Goal: Task Accomplishment & Management: Manage account settings

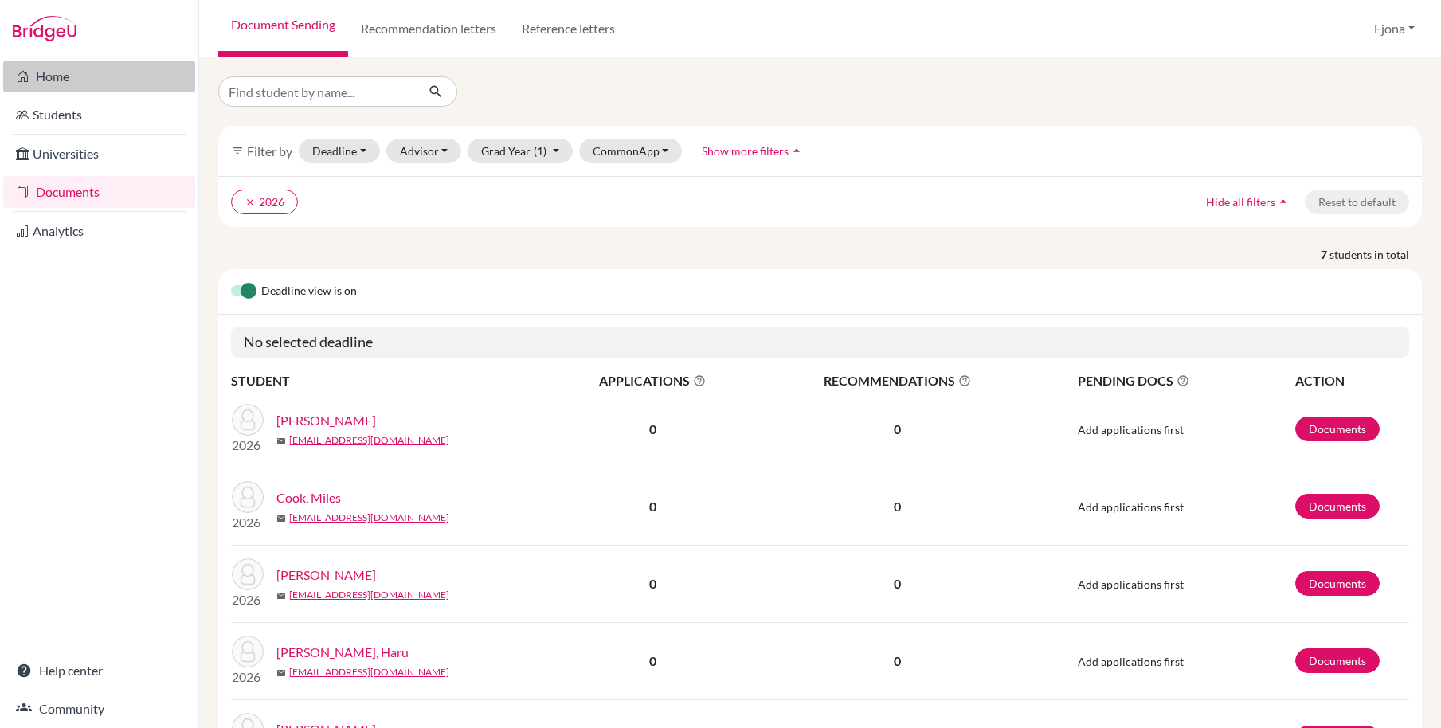
click at [96, 77] on link "Home" at bounding box center [99, 77] width 192 height 32
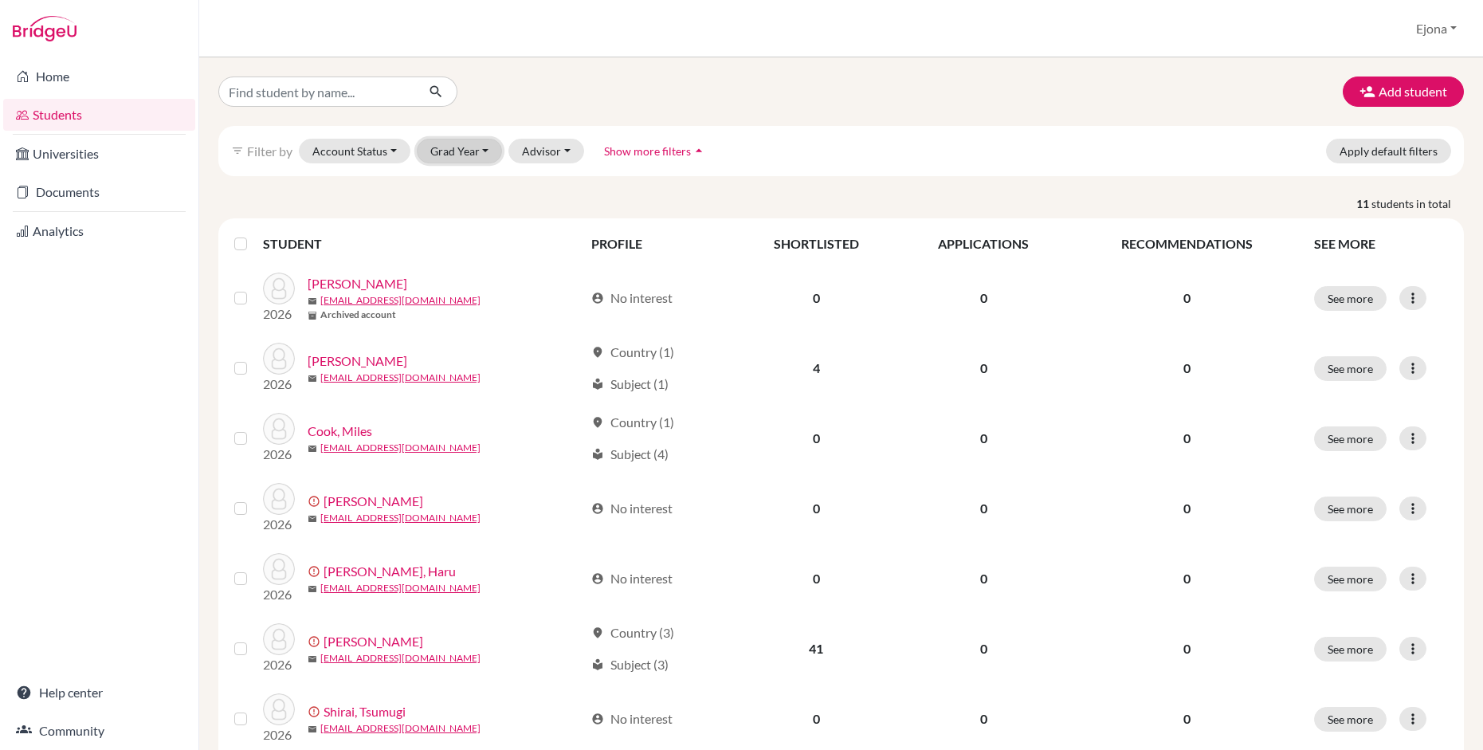
click at [468, 150] on button "Grad Year" at bounding box center [460, 151] width 86 height 25
drag, startPoint x: 461, startPoint y: 182, endPoint x: 441, endPoint y: 179, distance: 20.1
click at [461, 182] on span "2026" at bounding box center [451, 184] width 29 height 19
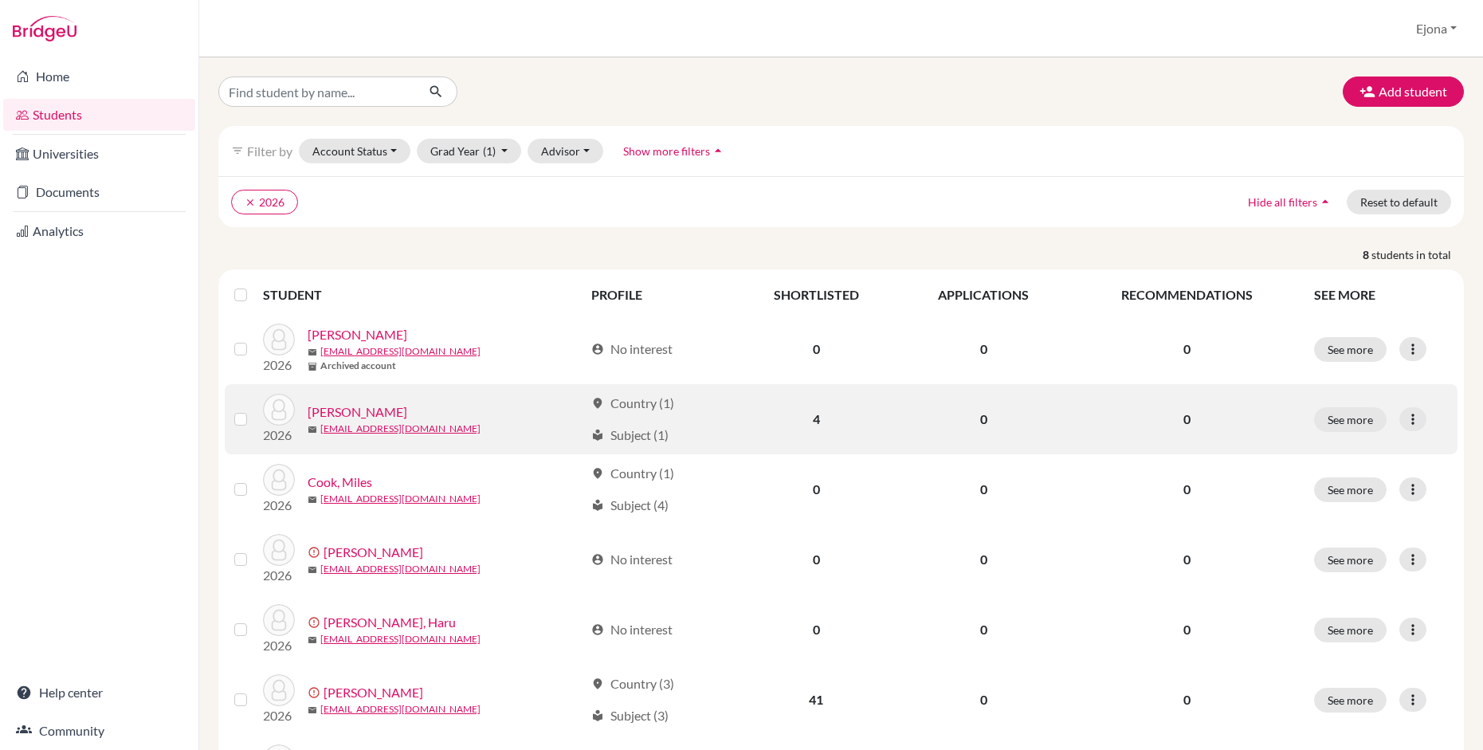
click at [362, 413] on link "Cook, Maia" at bounding box center [358, 411] width 100 height 19
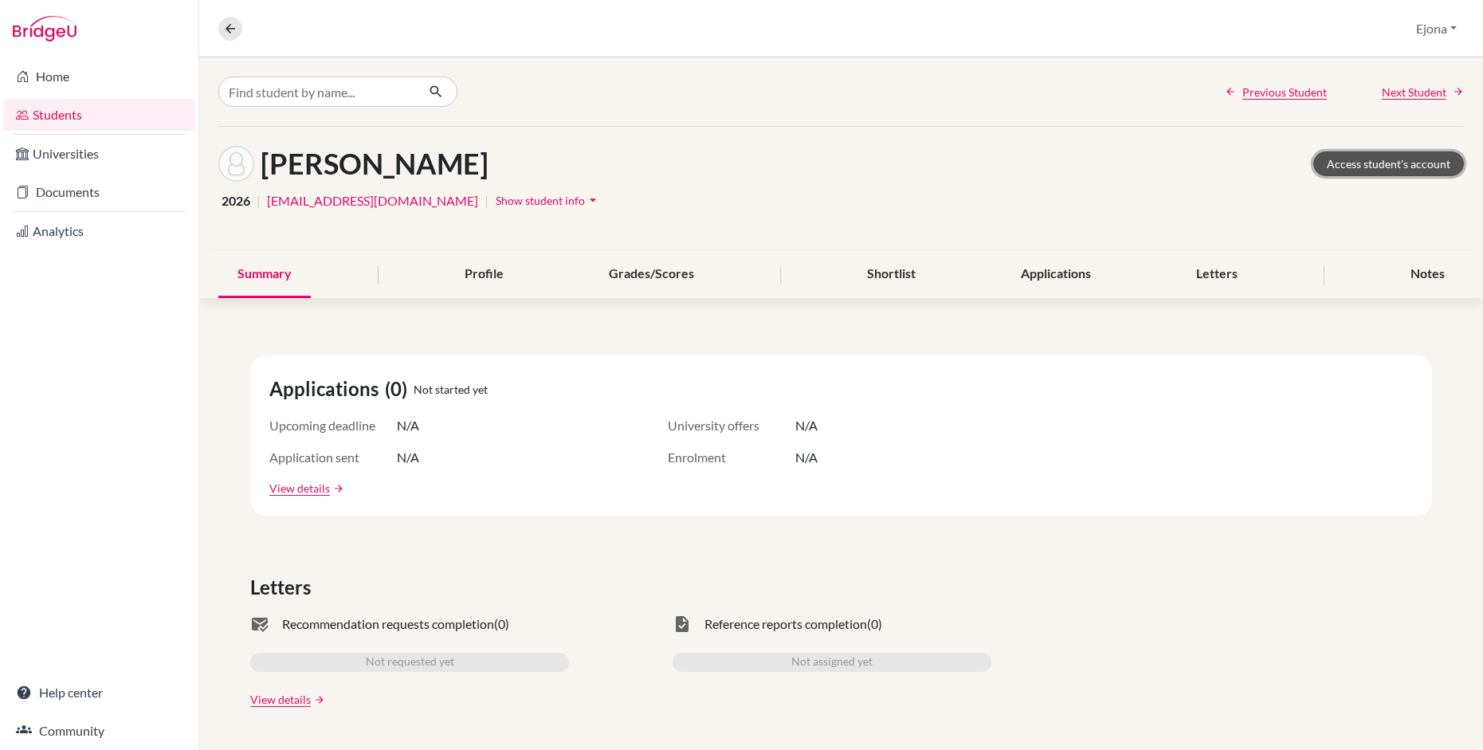
click at [1382, 167] on link "Access student's account" at bounding box center [1388, 163] width 151 height 25
click at [1391, 163] on link "Access student's account" at bounding box center [1388, 163] width 151 height 25
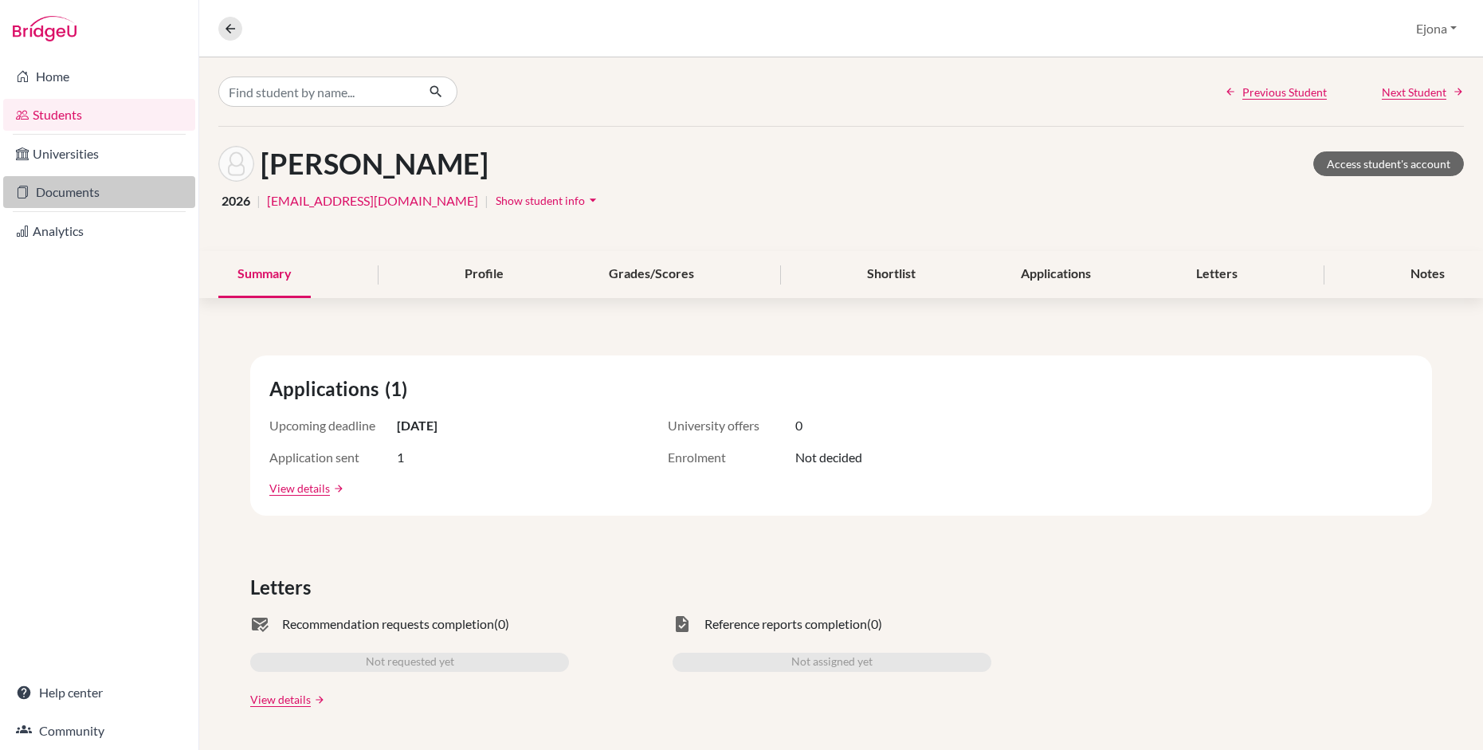
click at [90, 188] on link "Documents" at bounding box center [99, 192] width 192 height 32
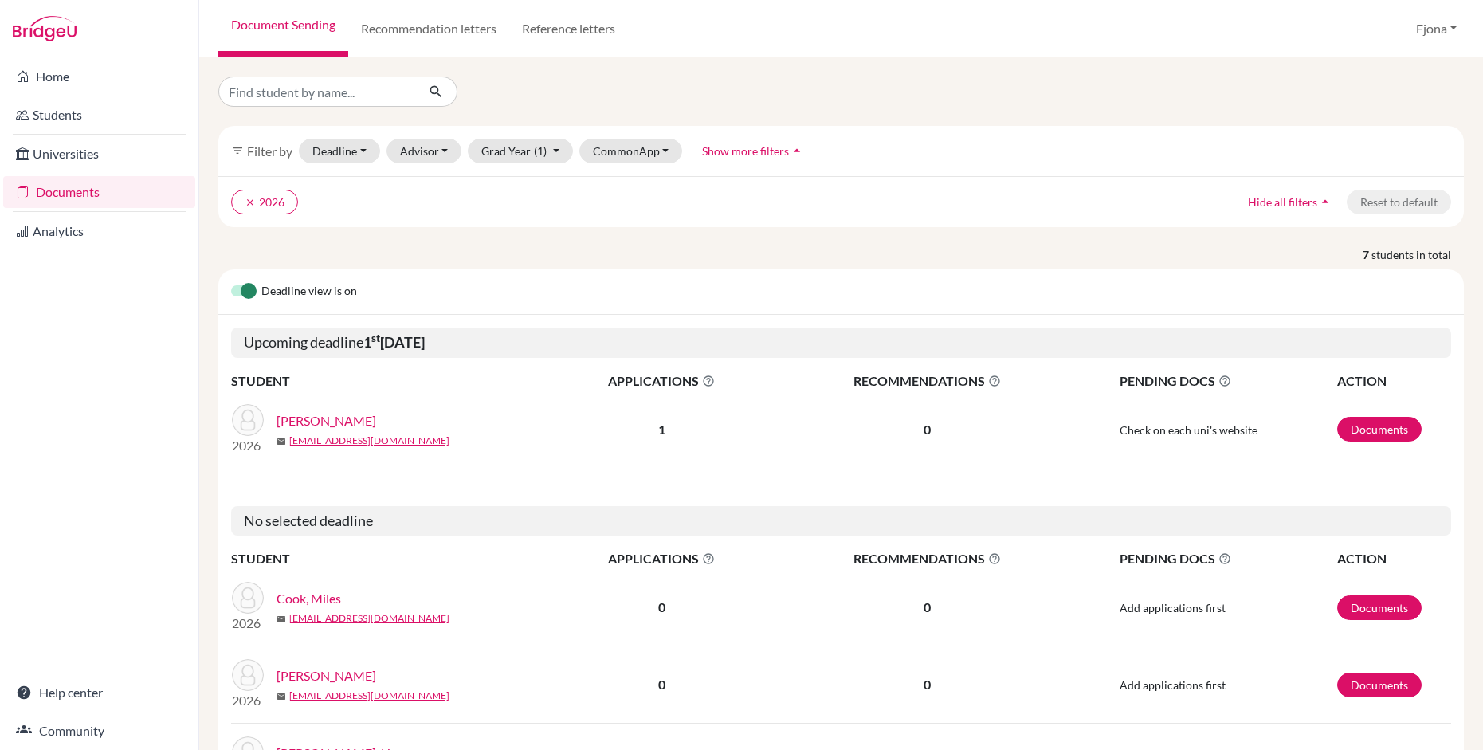
click at [323, 421] on link "Cook, Maia" at bounding box center [326, 420] width 100 height 19
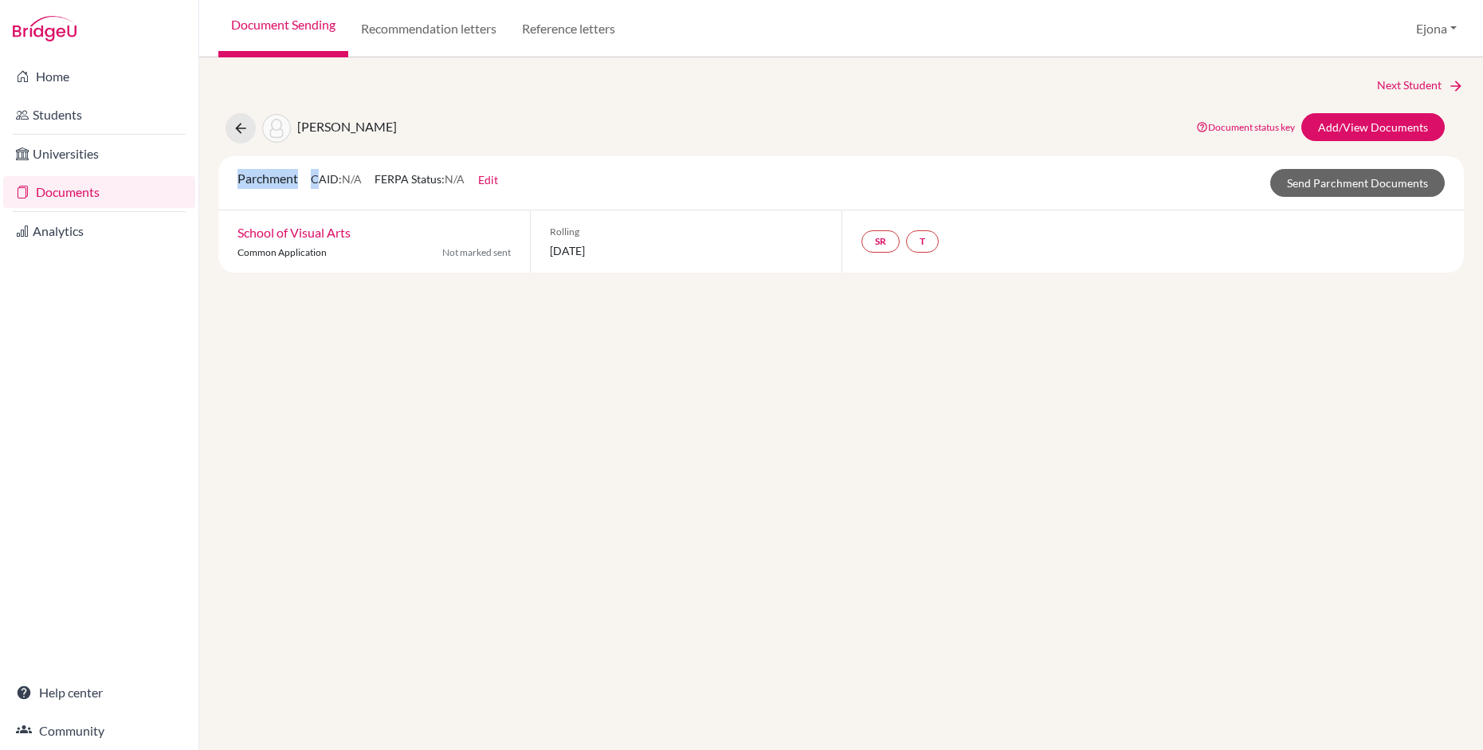
drag, startPoint x: 243, startPoint y: 175, endPoint x: 319, endPoint y: 187, distance: 76.6
click at [319, 187] on div "Parchment CAID: N/A FERPA Status: N/A Edit Common App ID (CAID) Date of Birth […" at bounding box center [367, 183] width 285 height 28
click at [298, 178] on span "Parchment" at bounding box center [267, 177] width 61 height 15
click at [1379, 128] on link "Add/View Documents" at bounding box center [1372, 127] width 143 height 28
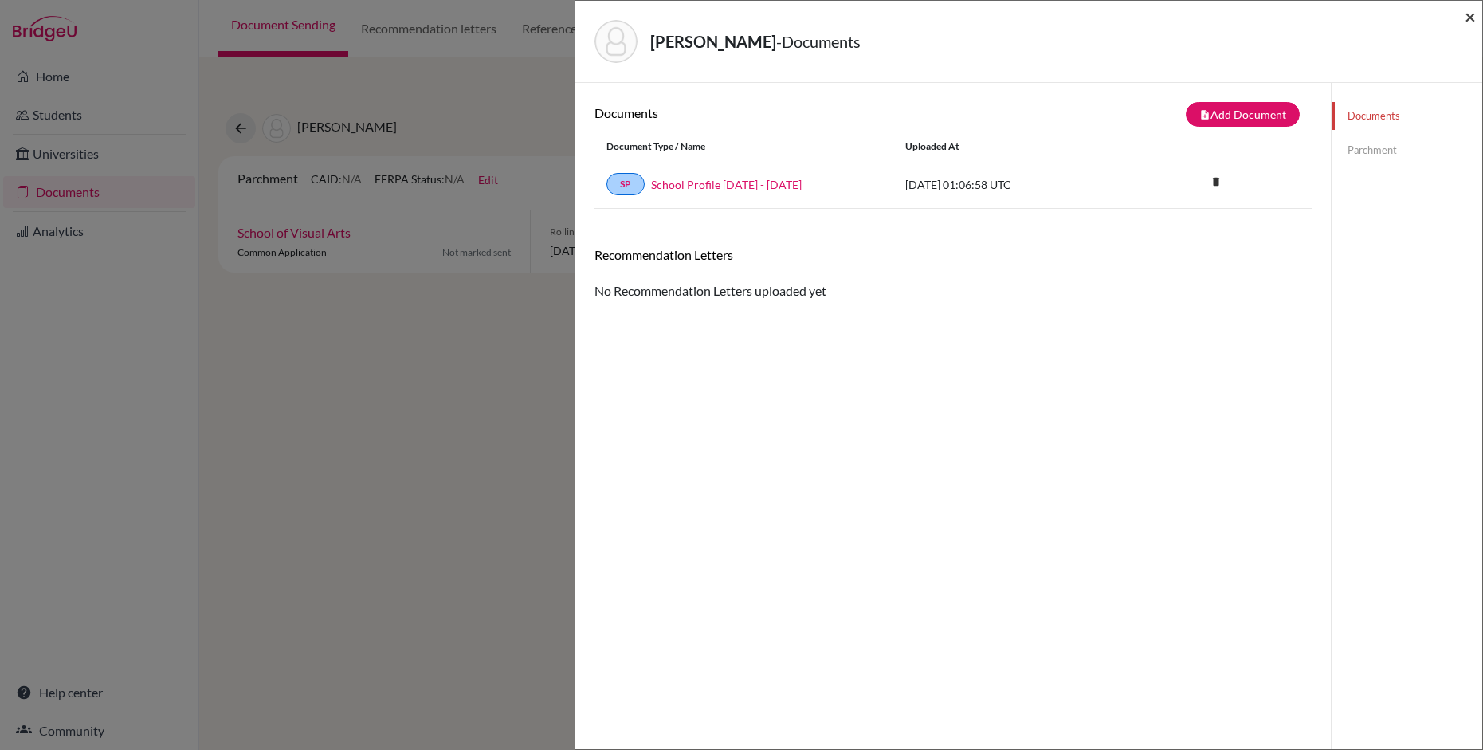
click at [1473, 17] on span "×" at bounding box center [1469, 16] width 11 height 23
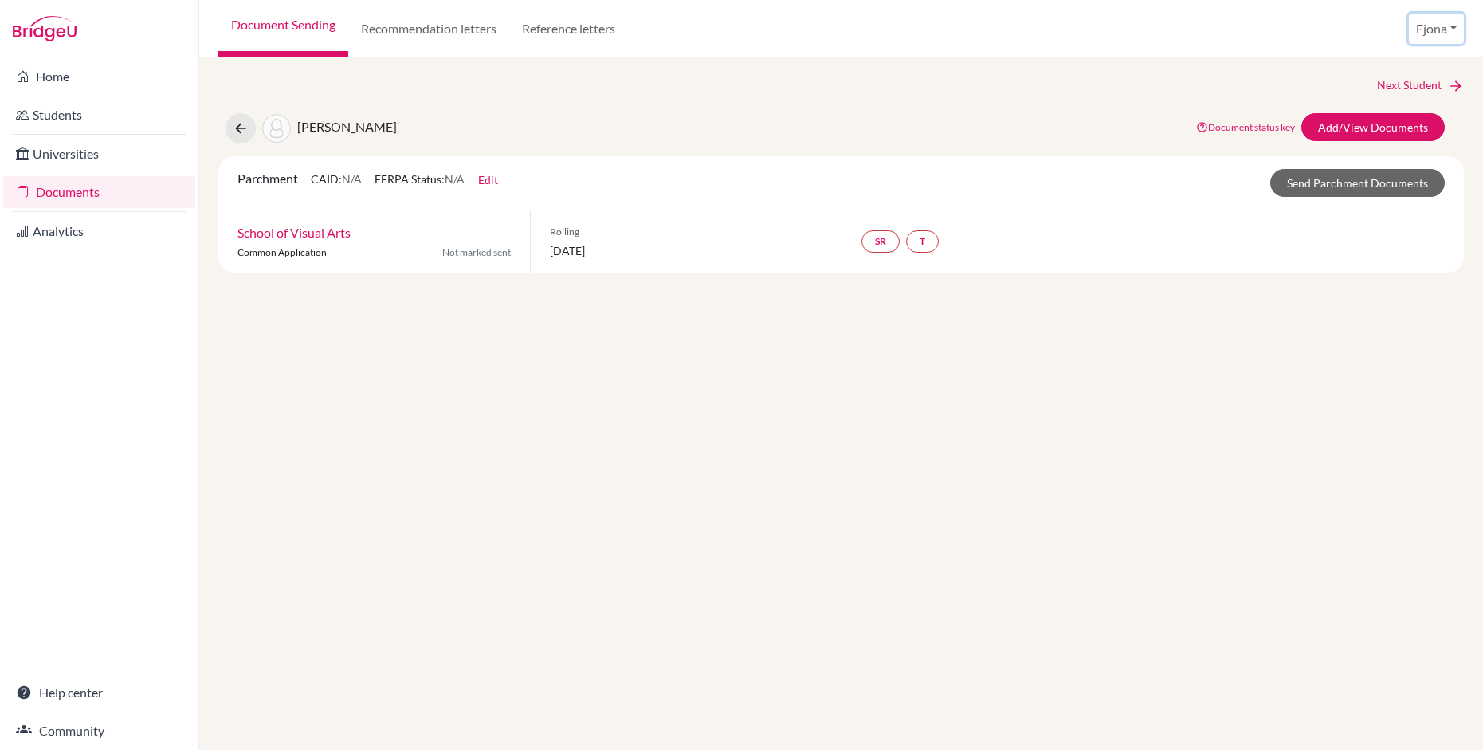
click at [1420, 30] on button "Ejona" at bounding box center [1436, 29] width 55 height 30
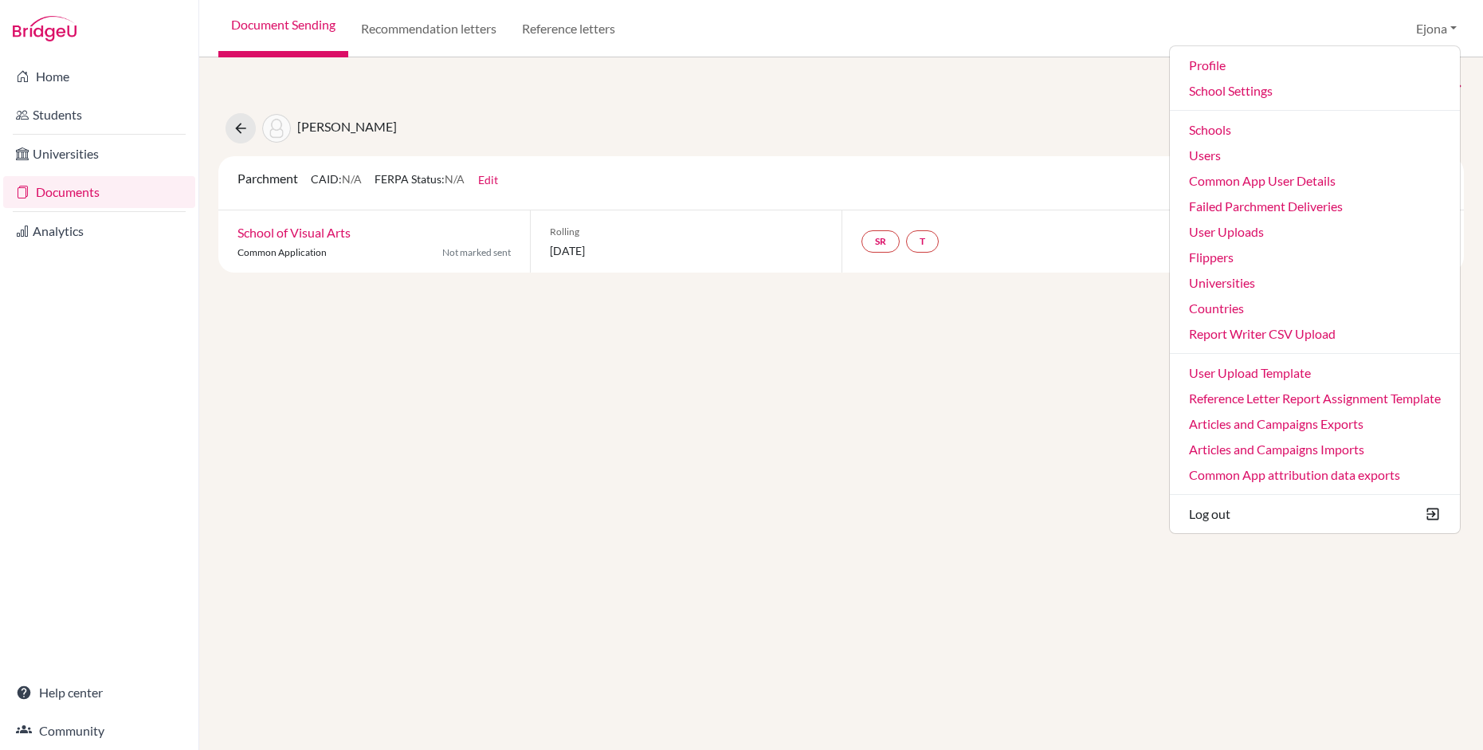
click at [1020, 84] on div "Next Student" at bounding box center [840, 85] width 1245 height 18
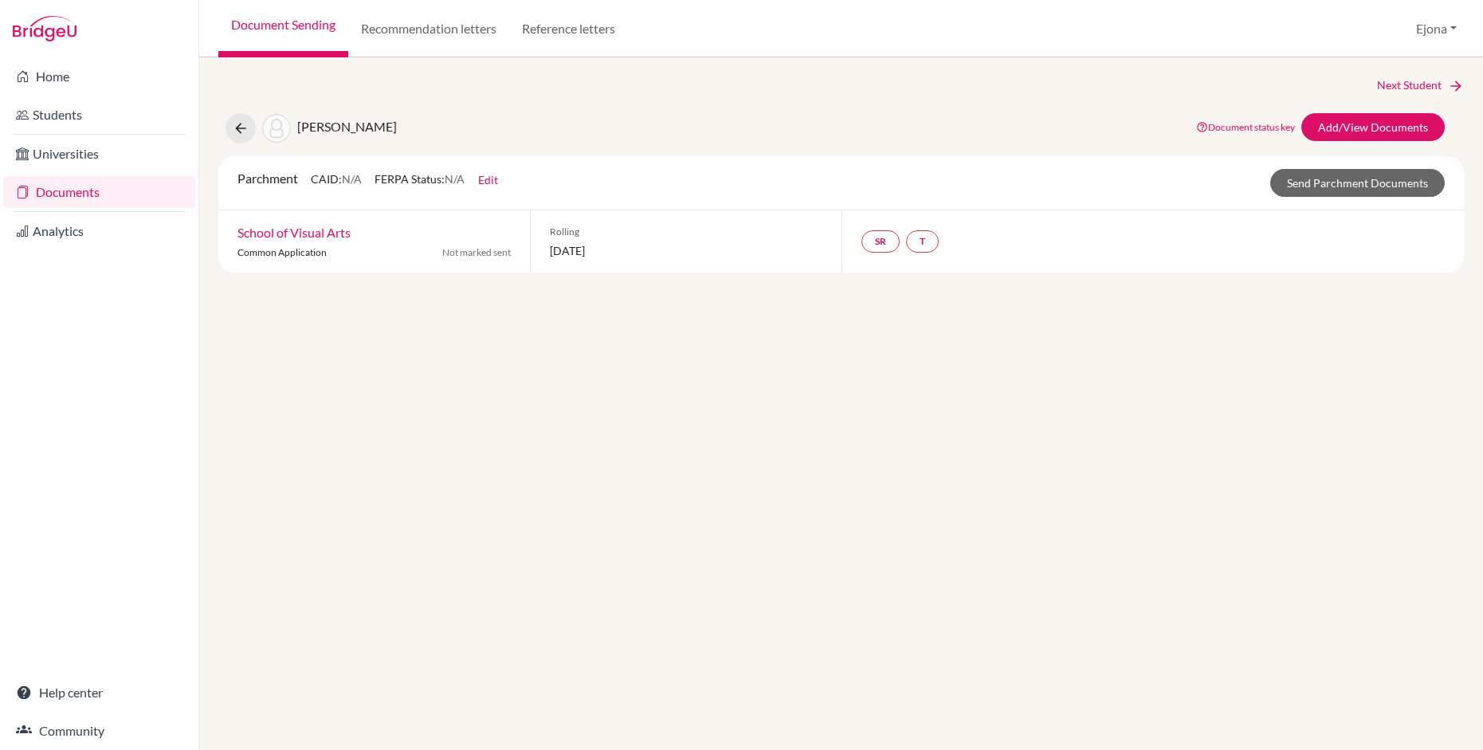
click at [61, 194] on link "Documents" at bounding box center [99, 192] width 192 height 32
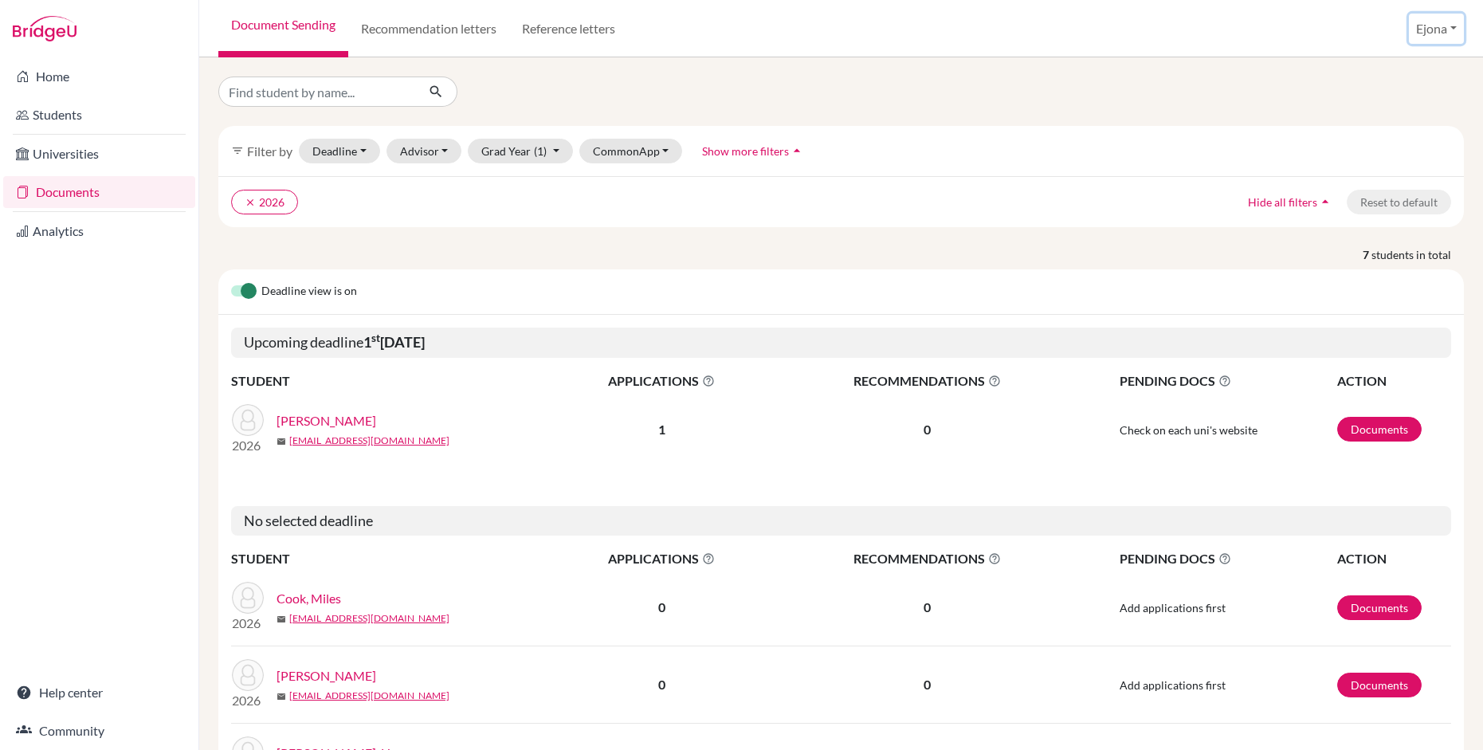
click at [1443, 29] on button "Ejona" at bounding box center [1436, 29] width 55 height 30
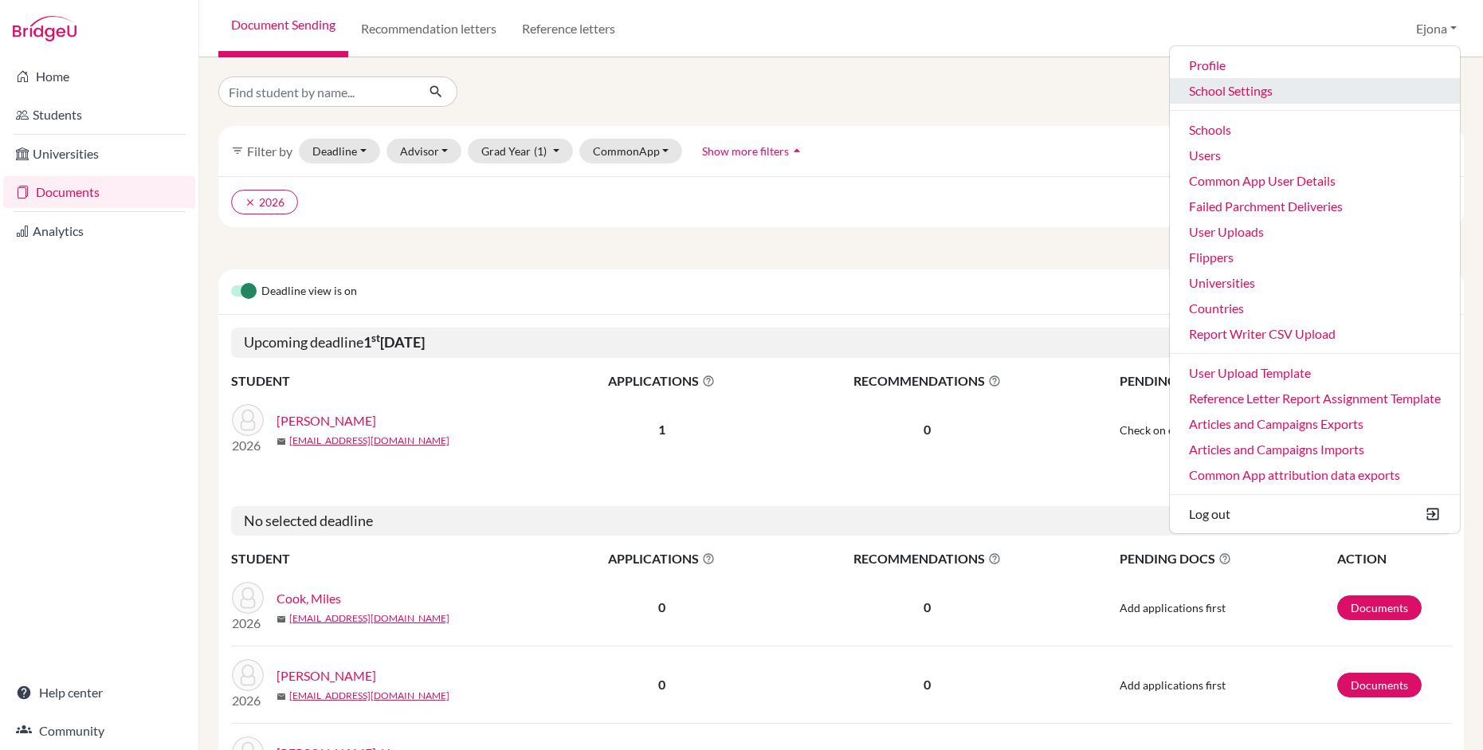
click at [1205, 85] on link "School Settings" at bounding box center [1315, 90] width 290 height 25
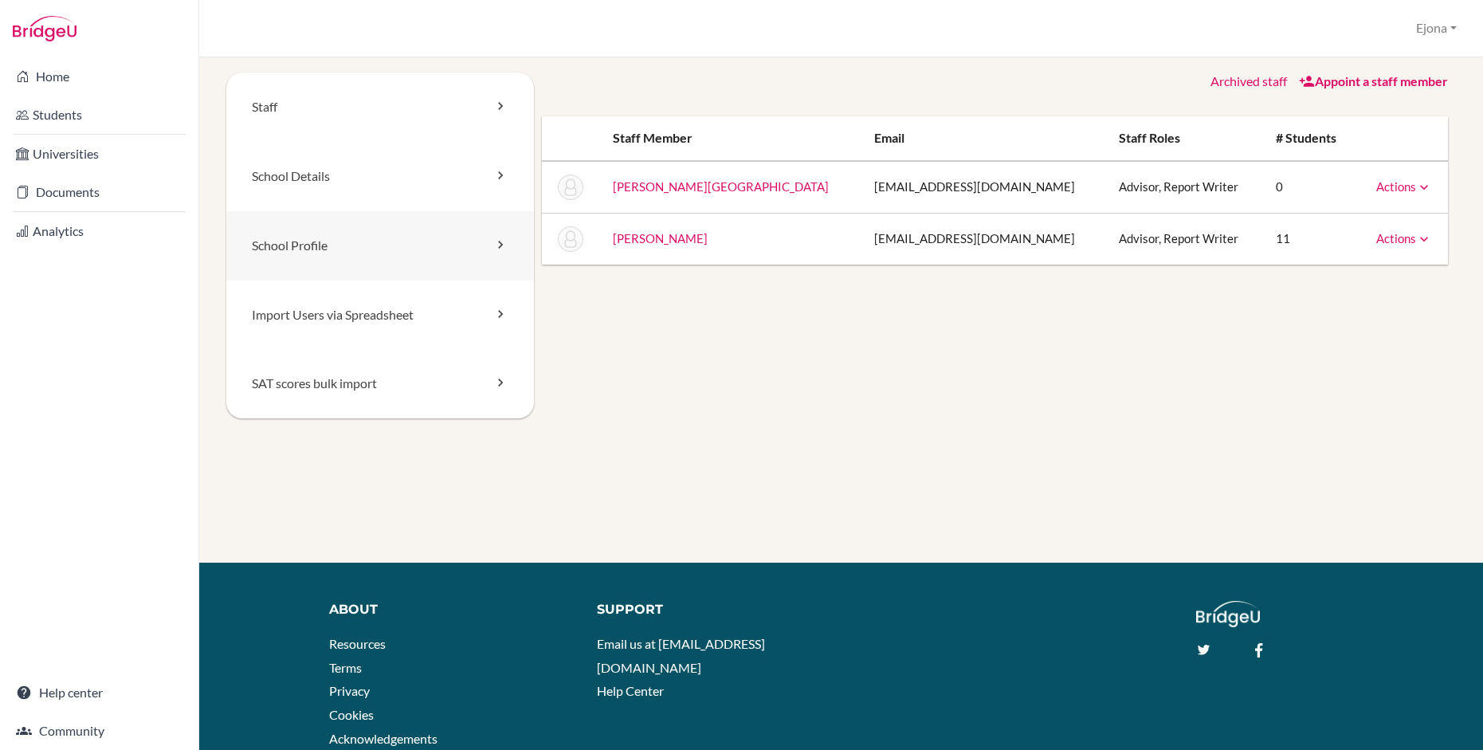
scroll to position [8, 0]
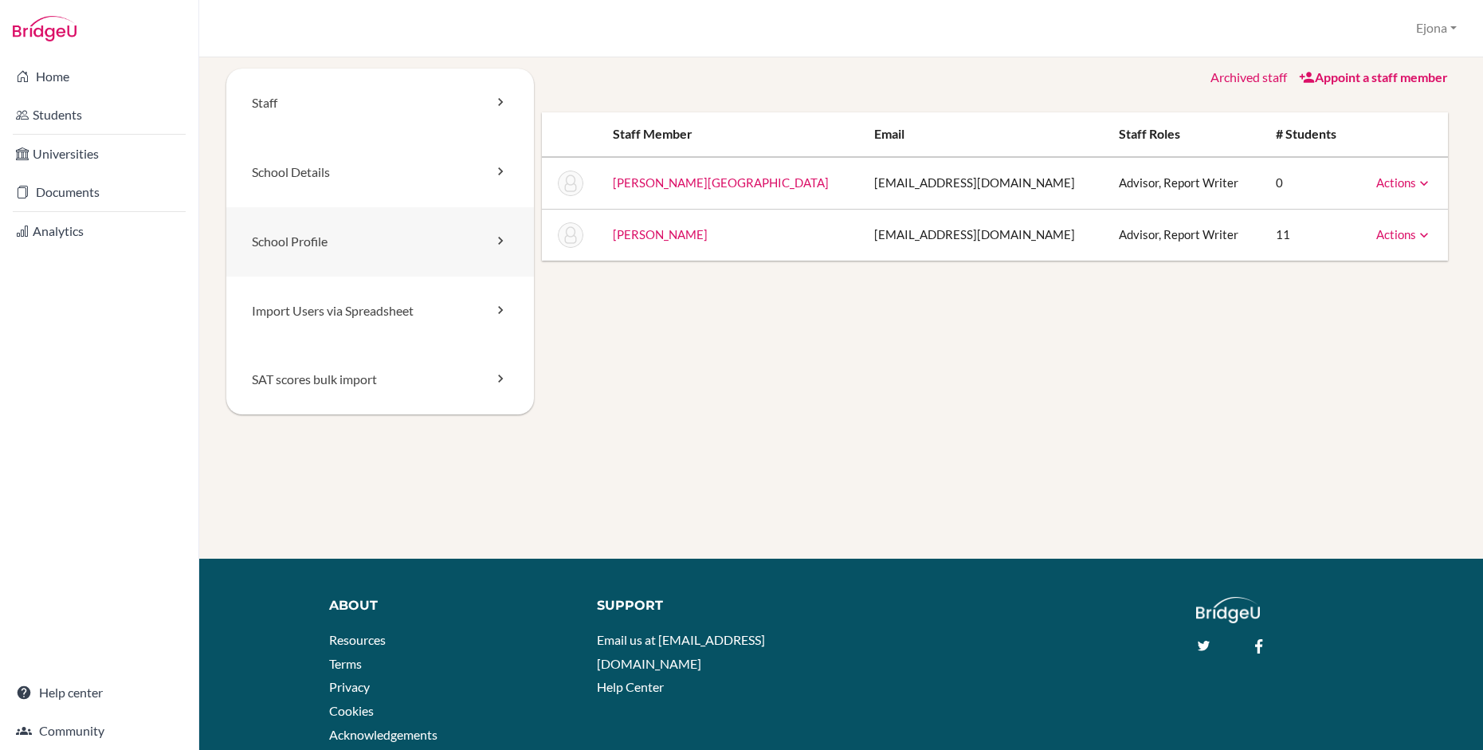
click at [346, 248] on link "School Profile" at bounding box center [380, 241] width 308 height 69
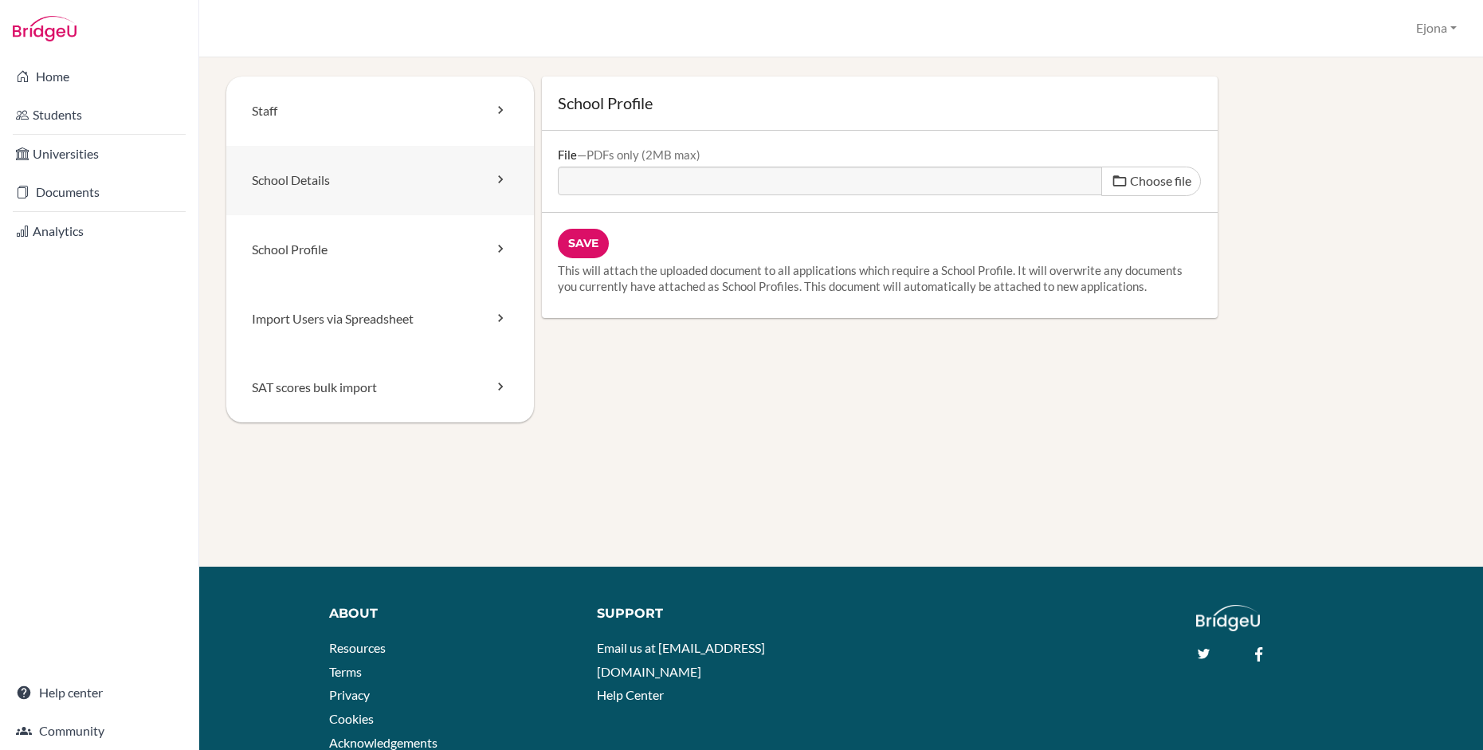
click at [310, 167] on link "School Details" at bounding box center [380, 180] width 308 height 69
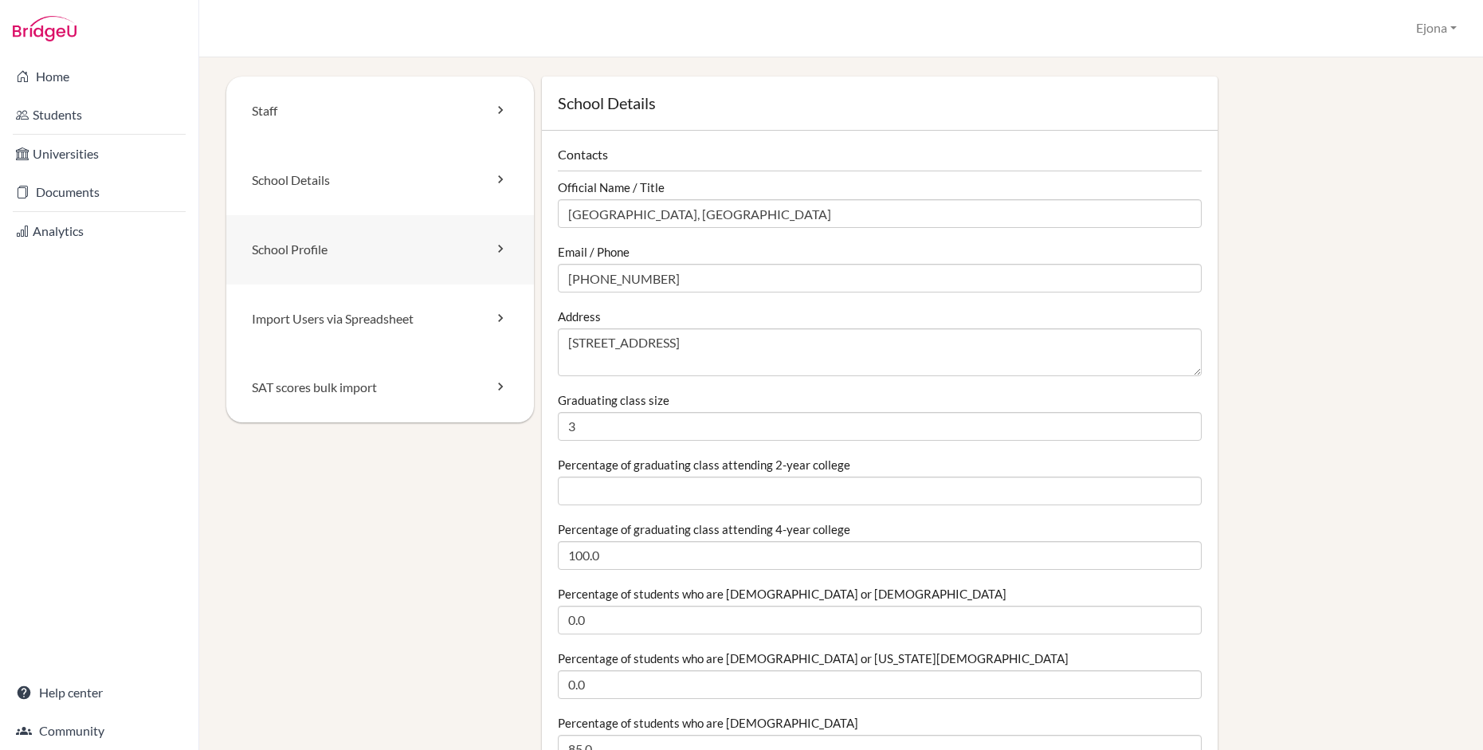
click at [377, 258] on link "School Profile" at bounding box center [380, 249] width 308 height 69
